Goal: Information Seeking & Learning: Learn about a topic

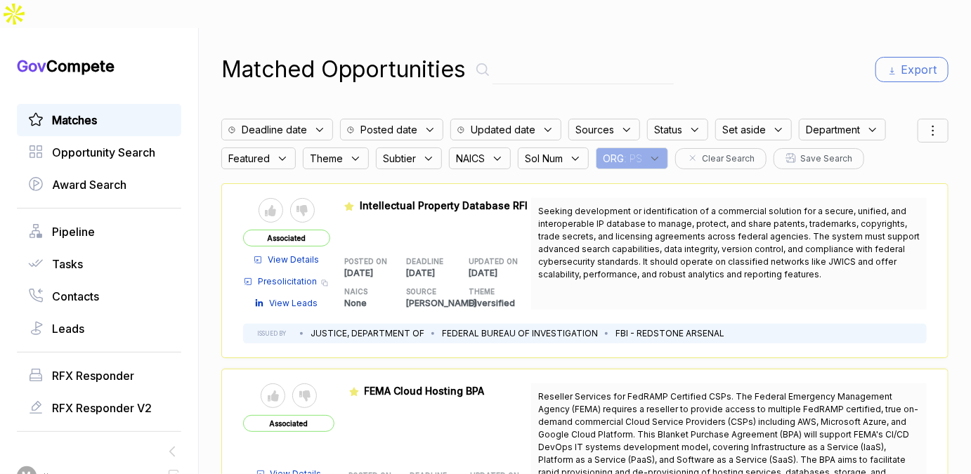
scroll to position [4300, 0]
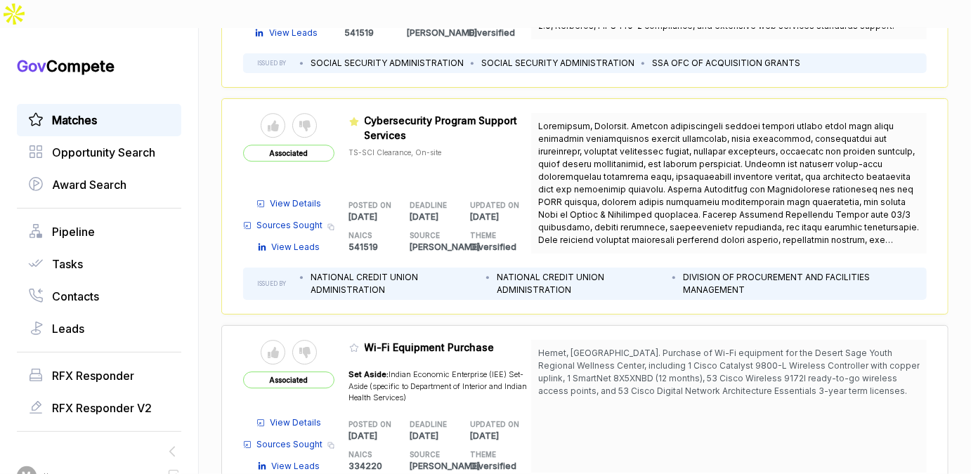
click at [109, 104] on div "Matches" at bounding box center [99, 120] width 164 height 32
click at [111, 112] on link "Matches" at bounding box center [99, 120] width 142 height 17
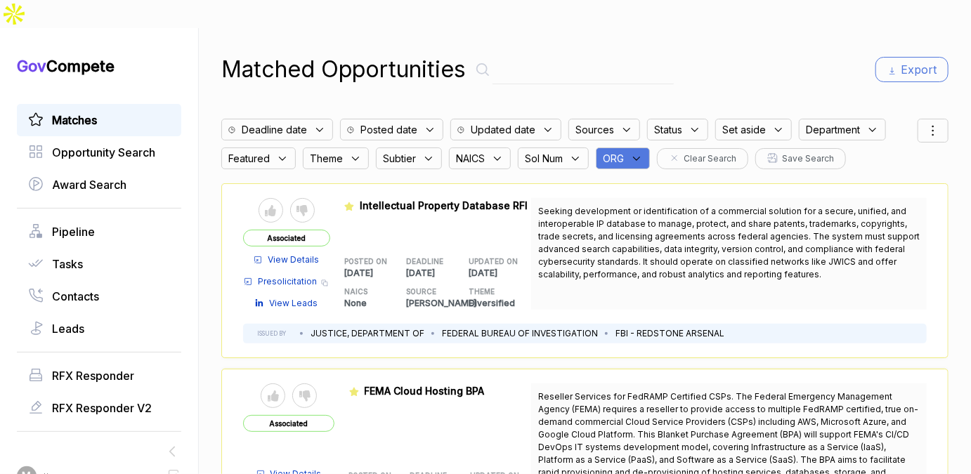
click at [642, 152] on icon at bounding box center [636, 158] width 13 height 13
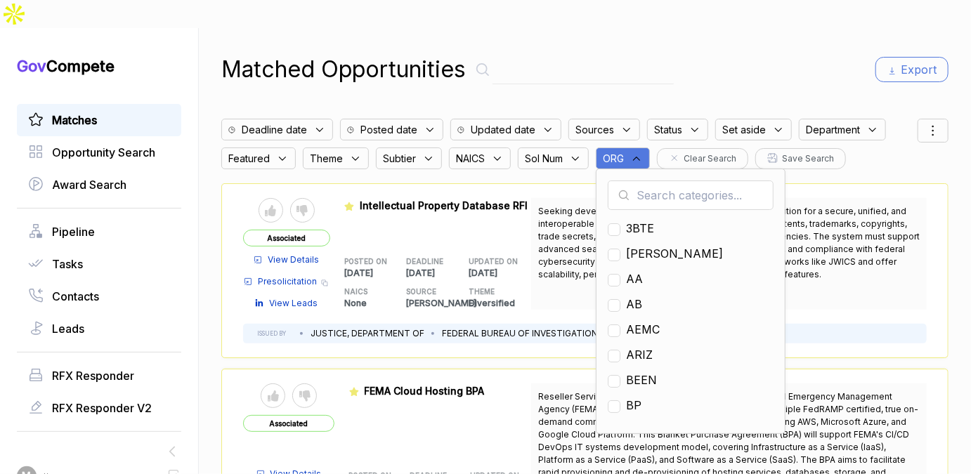
click at [642, 181] on input "text" at bounding box center [691, 196] width 166 height 30
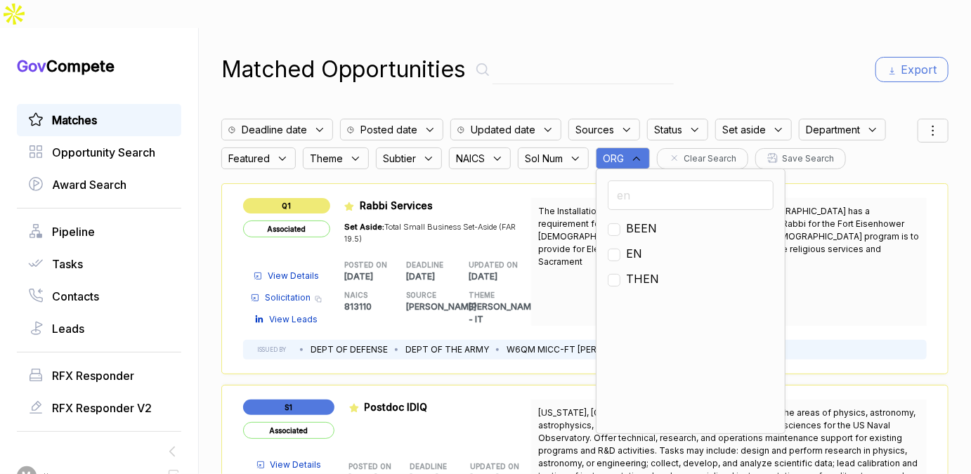
type input "en"
click at [627, 245] on span "EN" at bounding box center [634, 253] width 16 height 17
checkbox input "true"
click at [694, 28] on div "Matched Opportunities Export Deadline date Posted date Updated date Sources Sta…" at bounding box center [584, 265] width 727 height 474
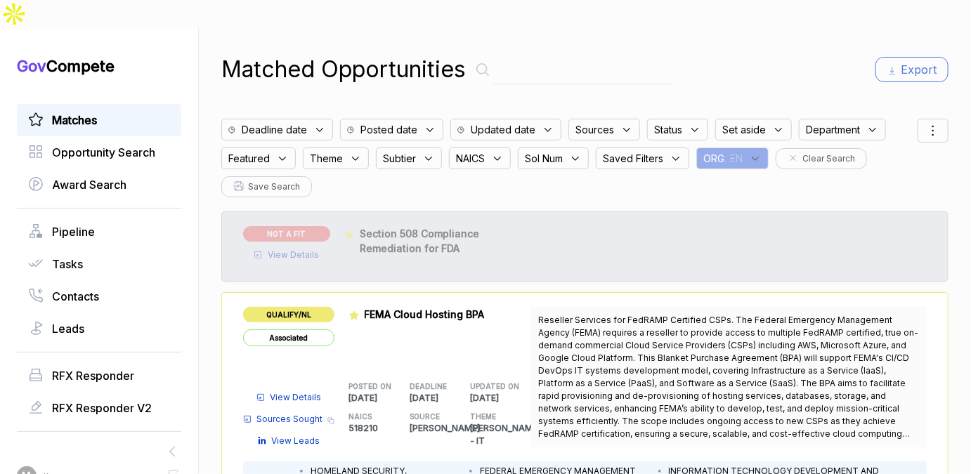
click at [530, 56] on input "text" at bounding box center [583, 70] width 181 height 29
type input "workforce talent"
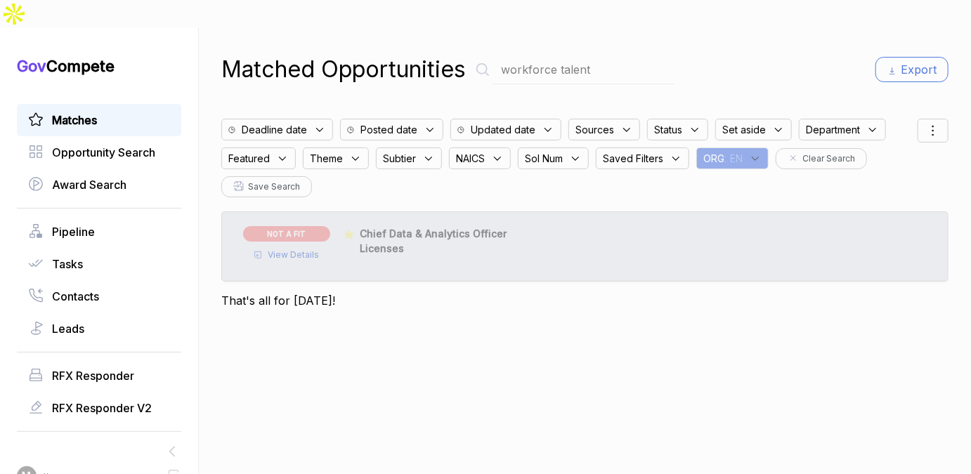
click at [521, 56] on input "workforce talent" at bounding box center [583, 70] width 181 height 29
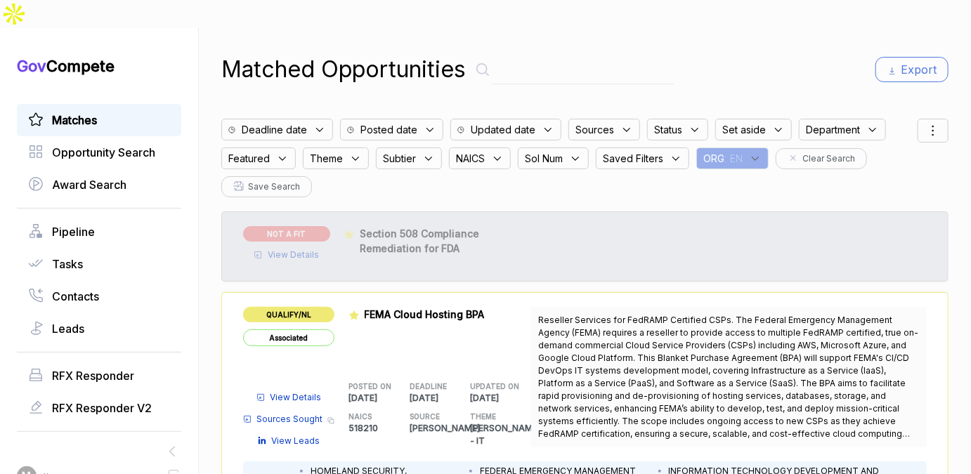
click at [835, 122] on span "Department" at bounding box center [833, 129] width 54 height 15
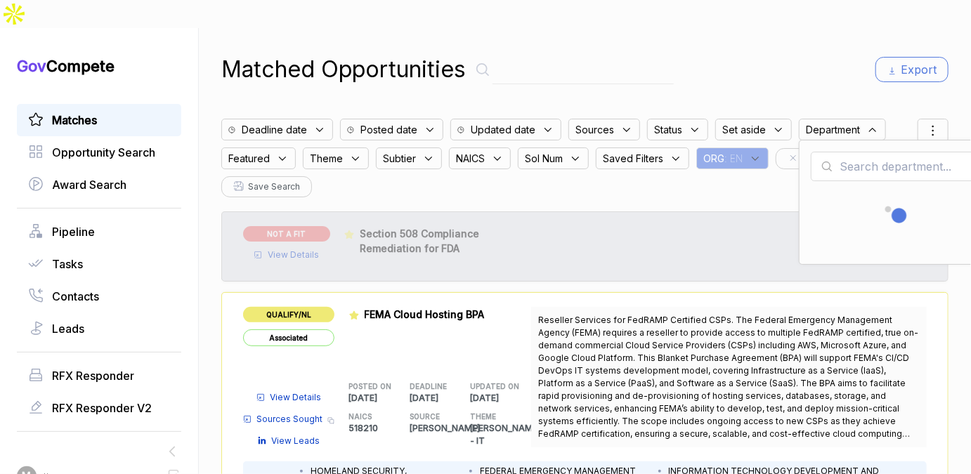
click at [829, 152] on input "text" at bounding box center [894, 167] width 166 height 30
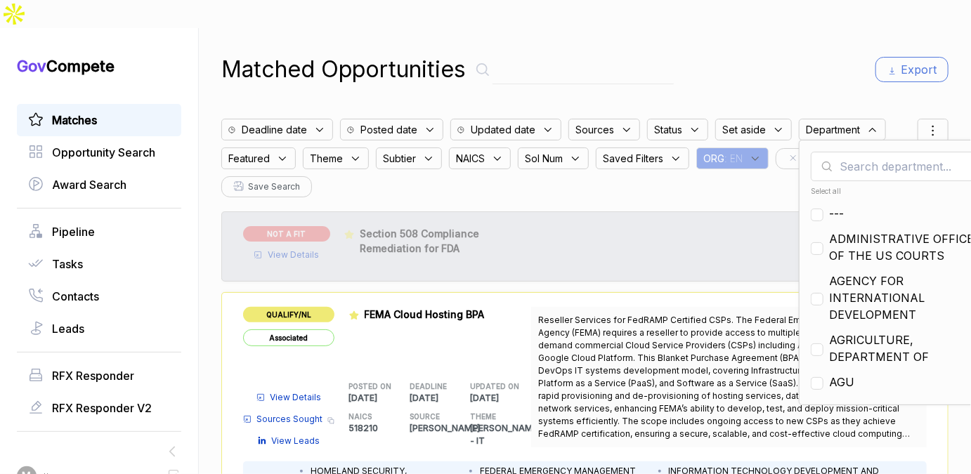
click at [840, 152] on input "text" at bounding box center [894, 167] width 166 height 30
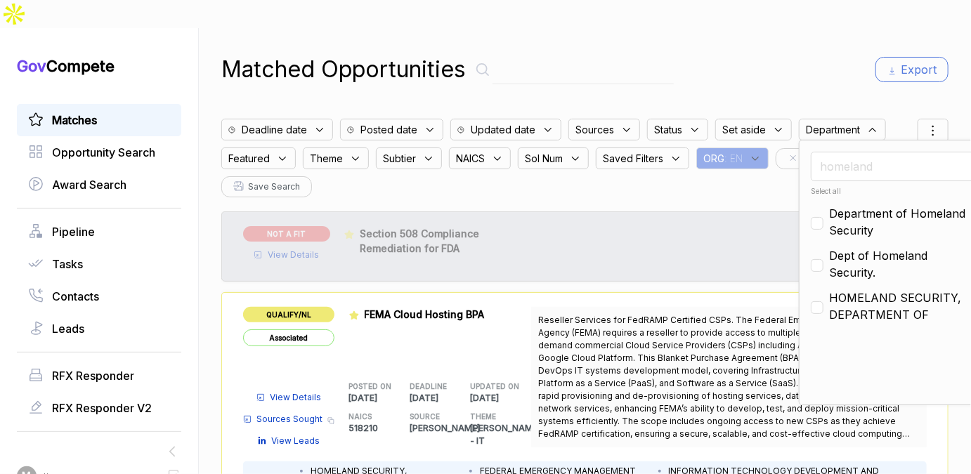
type input "homeland"
click at [830, 205] on span "Department of Homeland Security" at bounding box center [903, 222] width 148 height 34
checkbox input "true"
click at [821, 247] on div "Dept of Homeland Security." at bounding box center [894, 264] width 166 height 34
click at [817, 226] on div "NOT A FIT View Details Admin: Click to change feature to 0 RFQ1783913_47QRAA21D…" at bounding box center [585, 243] width 684 height 35
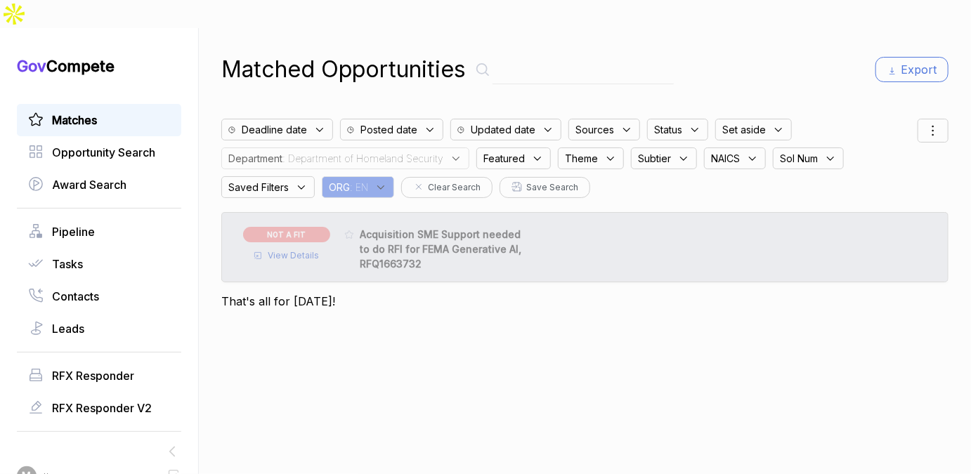
click at [399, 151] on span ": Department of Homeland Security" at bounding box center [362, 158] width 161 height 15
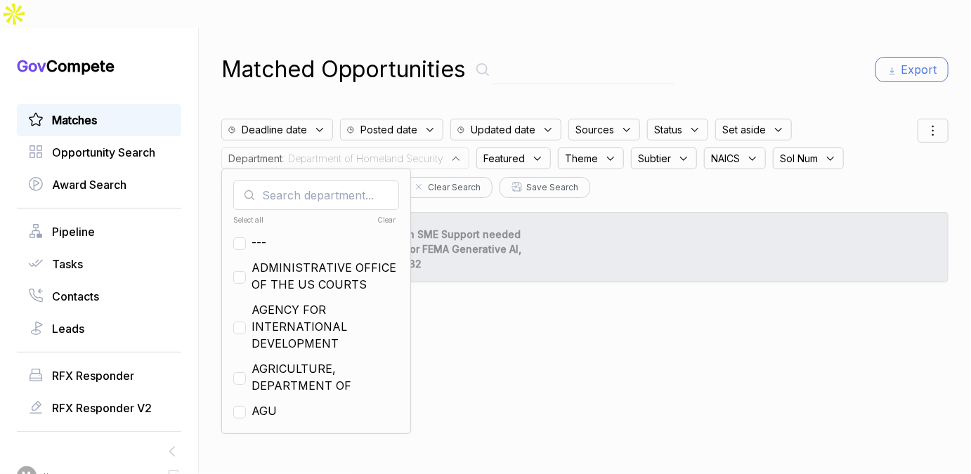
click at [317, 181] on input "text" at bounding box center [316, 196] width 166 height 30
checkbox input "true"
checkbox input "false"
checkbox input "true"
checkbox input "false"
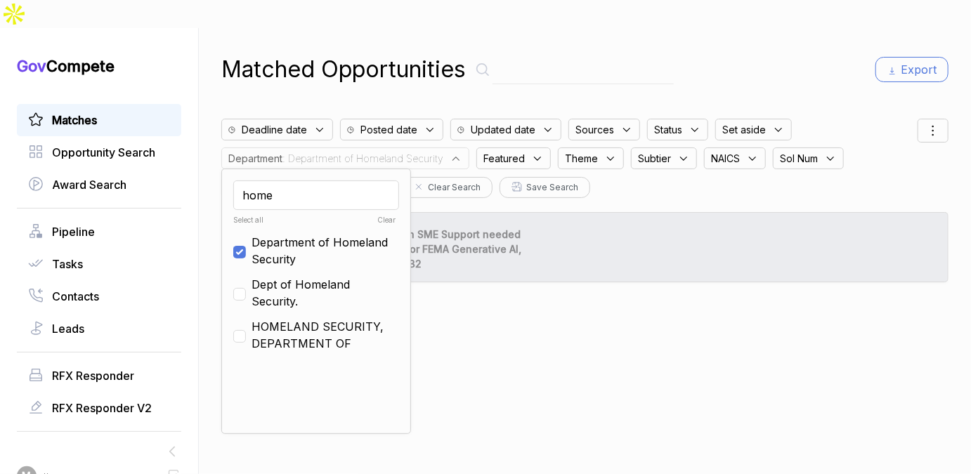
type input "home"
click at [240, 288] on input "checkbox" at bounding box center [239, 294] width 13 height 13
checkbox input "true"
click at [240, 330] on input "checkbox" at bounding box center [239, 336] width 13 height 13
checkbox input "false"
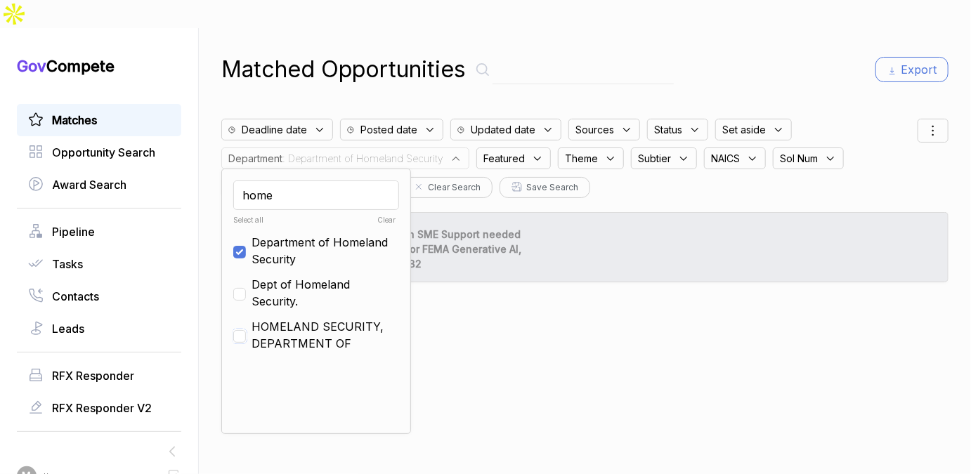
checkbox input "false"
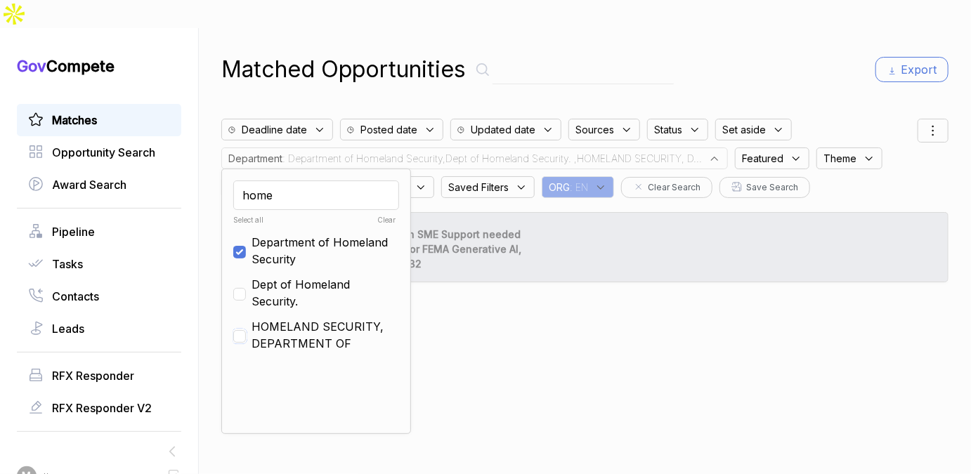
click at [233, 330] on input "checkbox" at bounding box center [239, 336] width 13 height 13
checkbox input "true"
click at [236, 285] on span at bounding box center [239, 293] width 13 height 17
checkbox input "true"
click at [785, 28] on div "Matched Opportunities Export Deadline date Posted date Updated date Sources Sta…" at bounding box center [584, 265] width 727 height 474
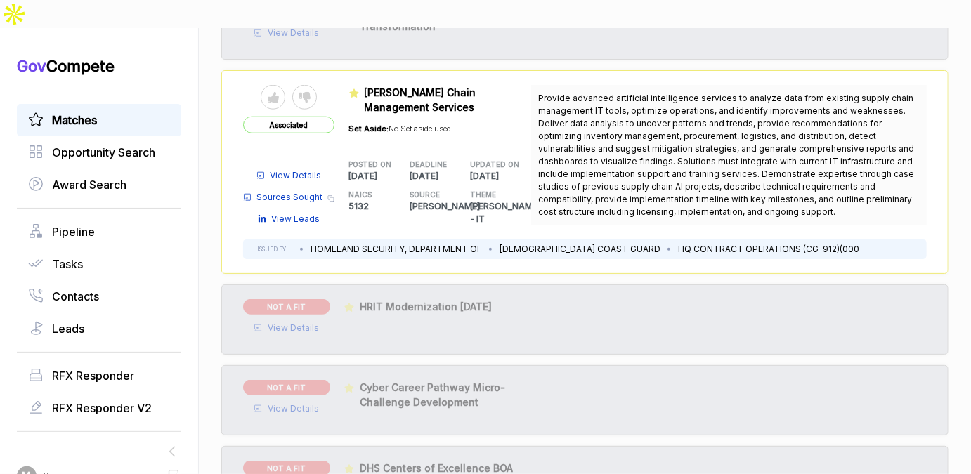
scroll to position [639, 0]
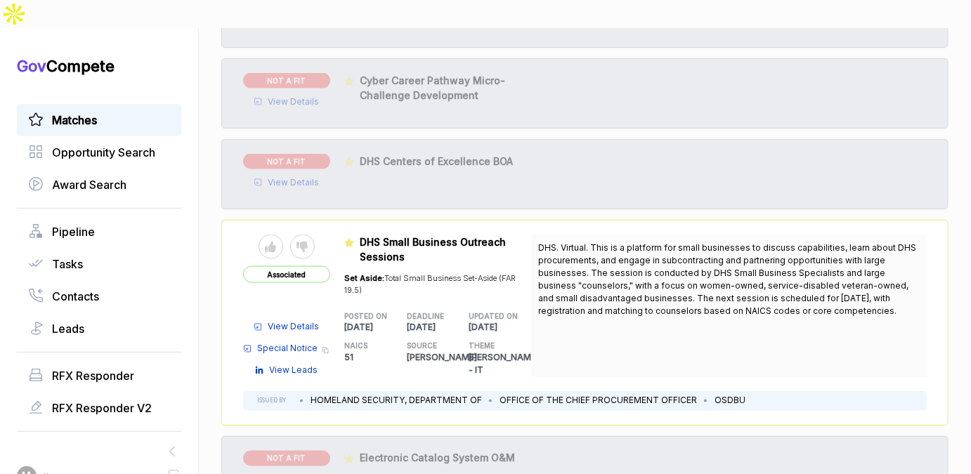
scroll to position [933, 0]
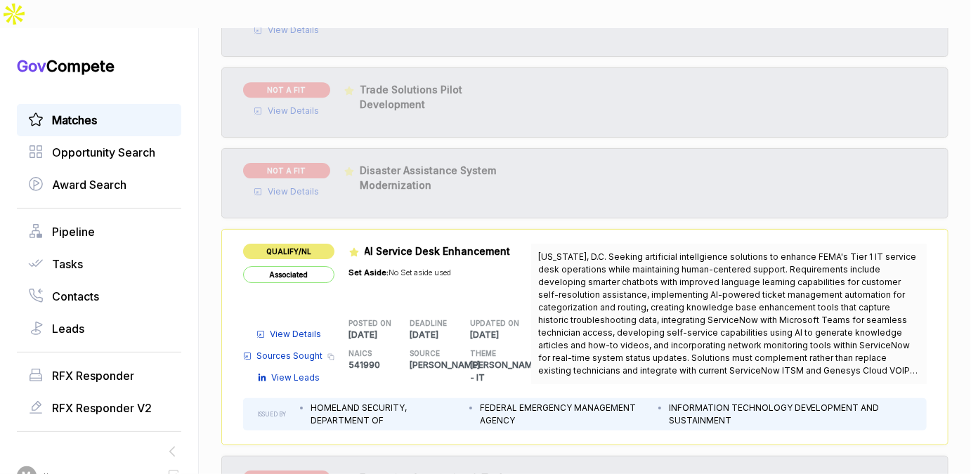
scroll to position [2020, 0]
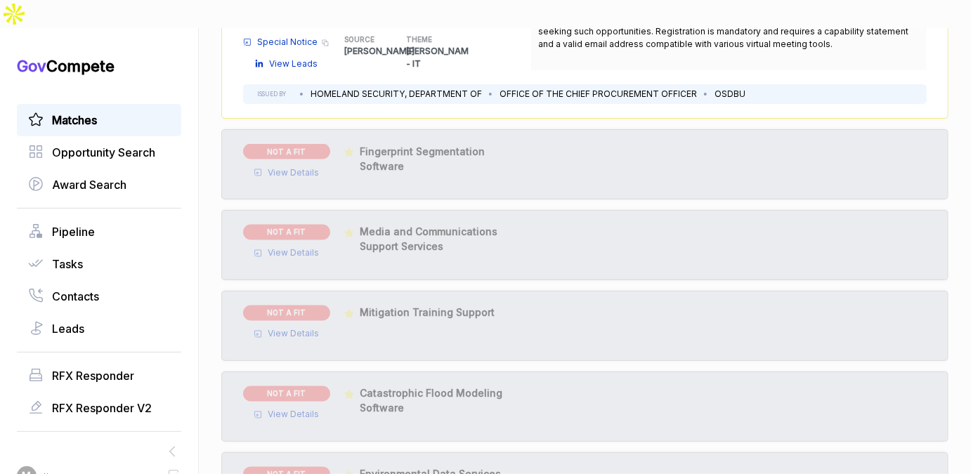
scroll to position [3477, 0]
